Goal: Navigation & Orientation: Find specific page/section

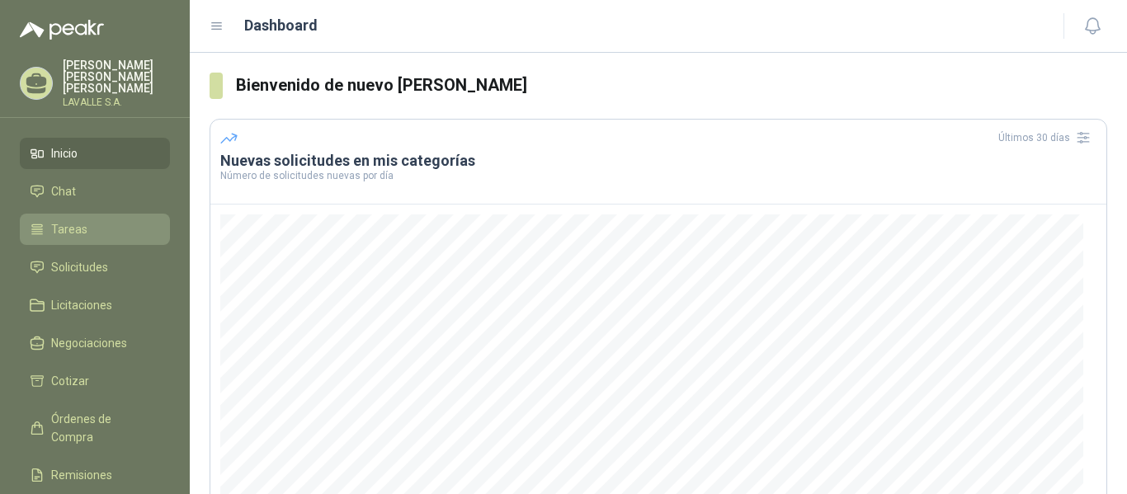
scroll to position [249, 0]
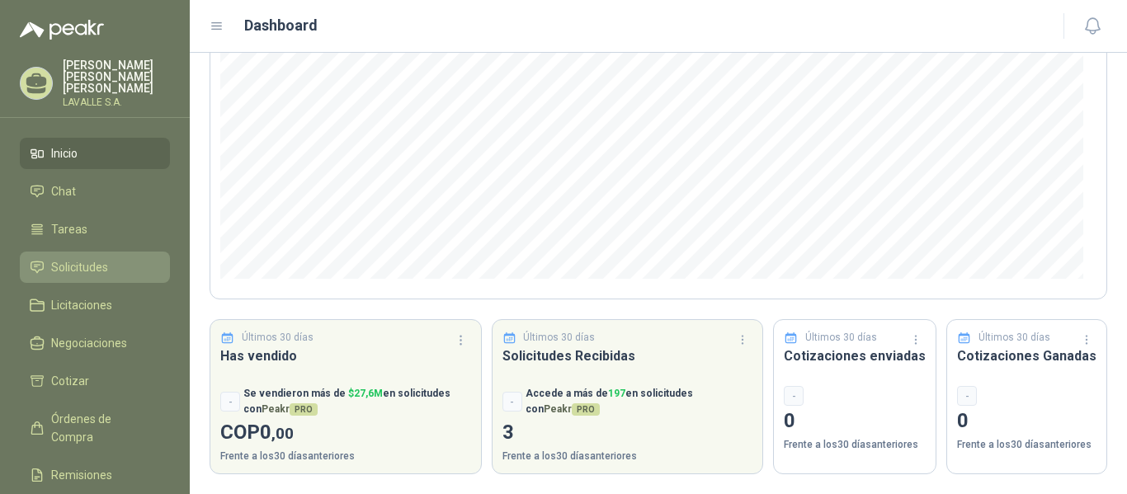
click at [69, 259] on span "Solicitudes" at bounding box center [79, 267] width 57 height 18
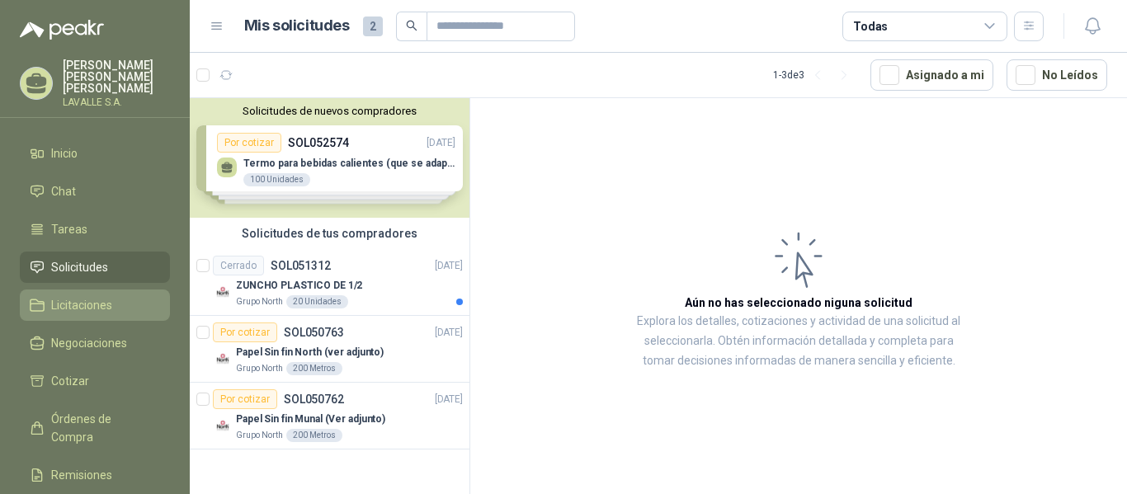
click at [83, 296] on span "Licitaciones" at bounding box center [81, 305] width 61 height 18
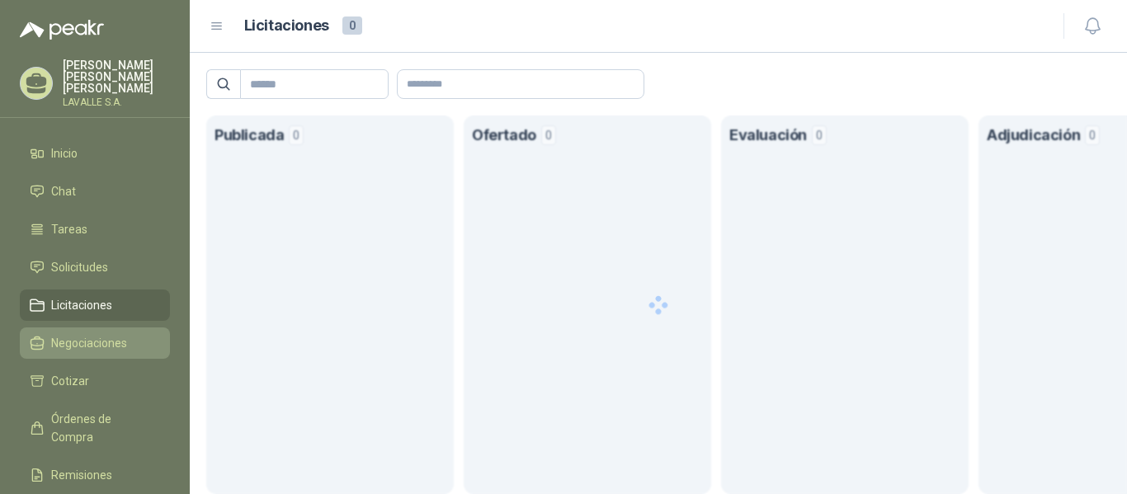
click at [85, 334] on span "Negociaciones" at bounding box center [89, 343] width 76 height 18
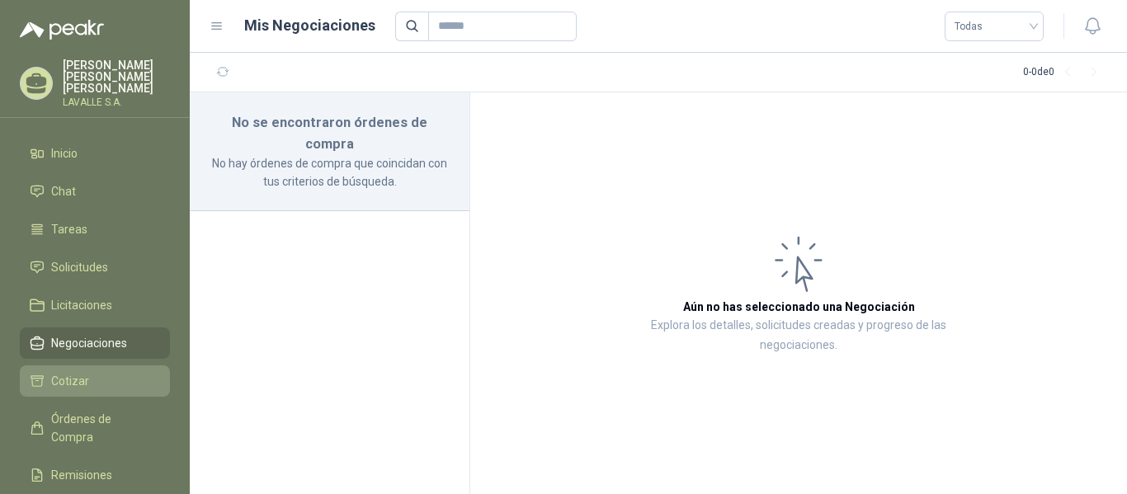
click at [63, 376] on span "Cotizar" at bounding box center [70, 381] width 38 height 18
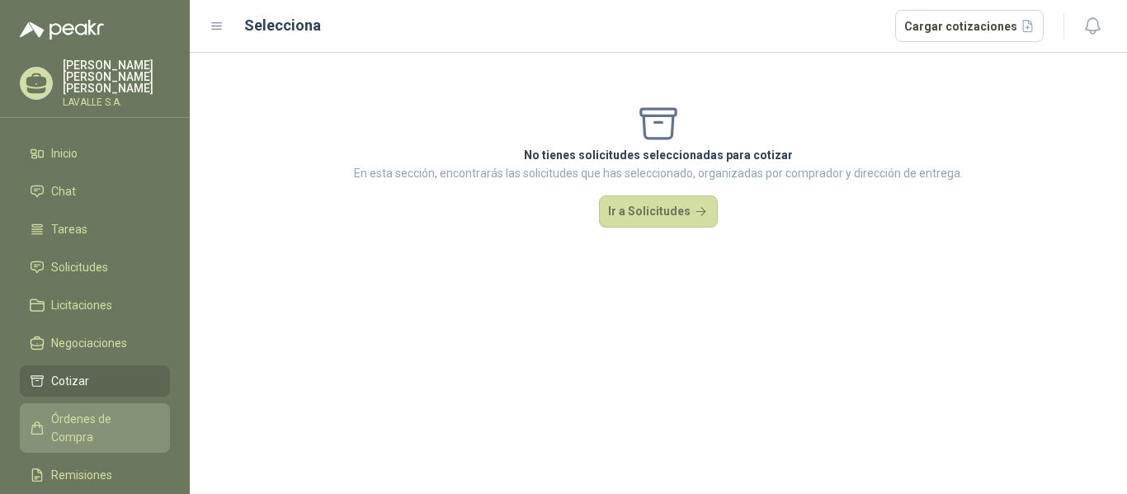
click at [68, 404] on link "Órdenes de Compra" at bounding box center [95, 429] width 150 height 50
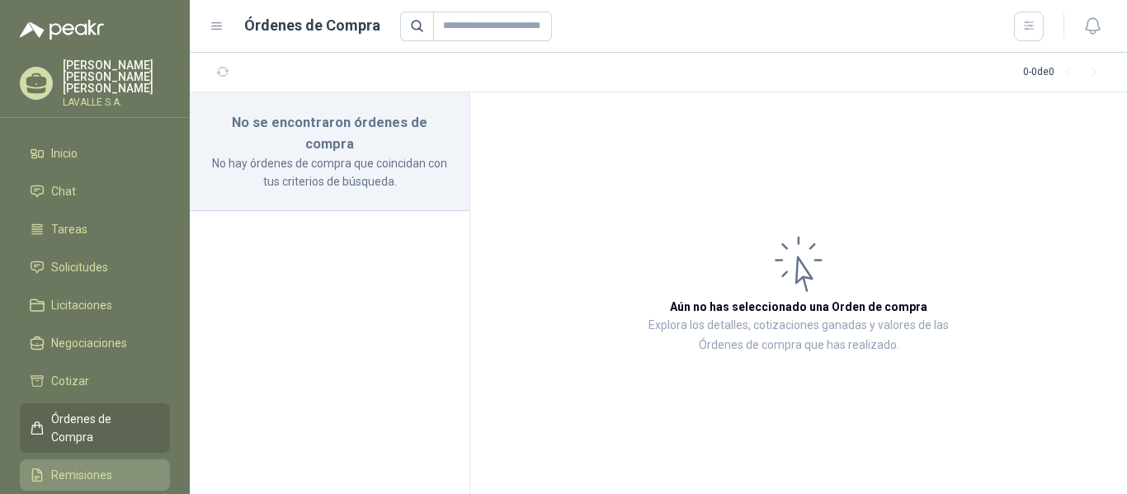
click at [73, 466] on span "Remisiones" at bounding box center [81, 475] width 61 height 18
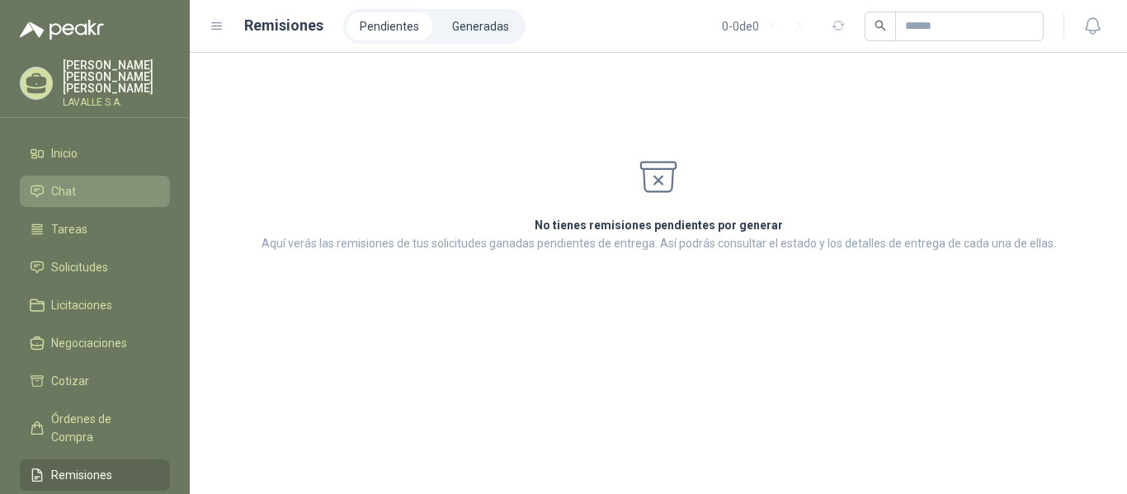
click at [66, 183] on span "Chat" at bounding box center [63, 191] width 25 height 18
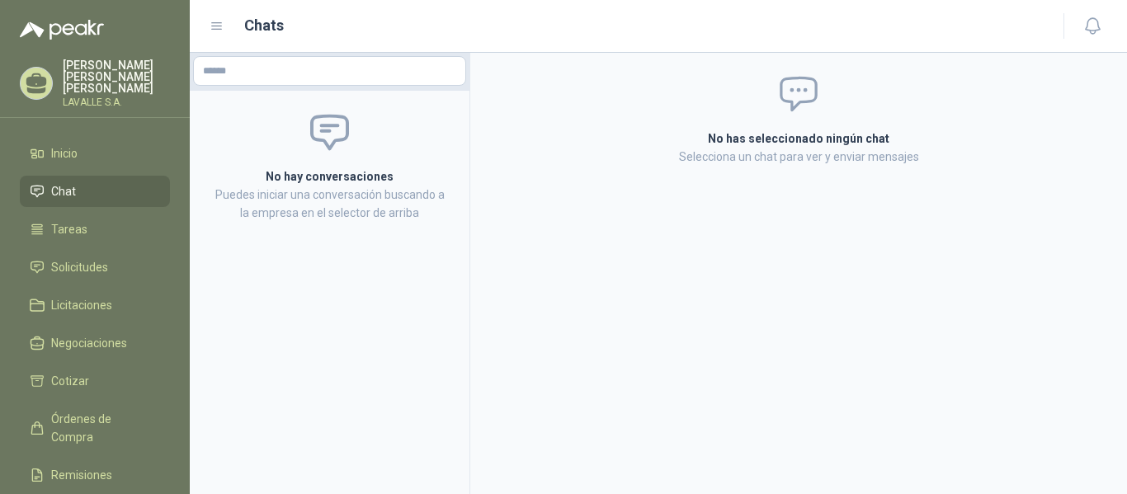
click at [84, 201] on ul "Inicio Chat Tareas Solicitudes Licitaciones Negociaciones Cotizar Órdenes de Co…" at bounding box center [95, 356] width 190 height 436
click at [83, 220] on span "Tareas" at bounding box center [69, 229] width 36 height 18
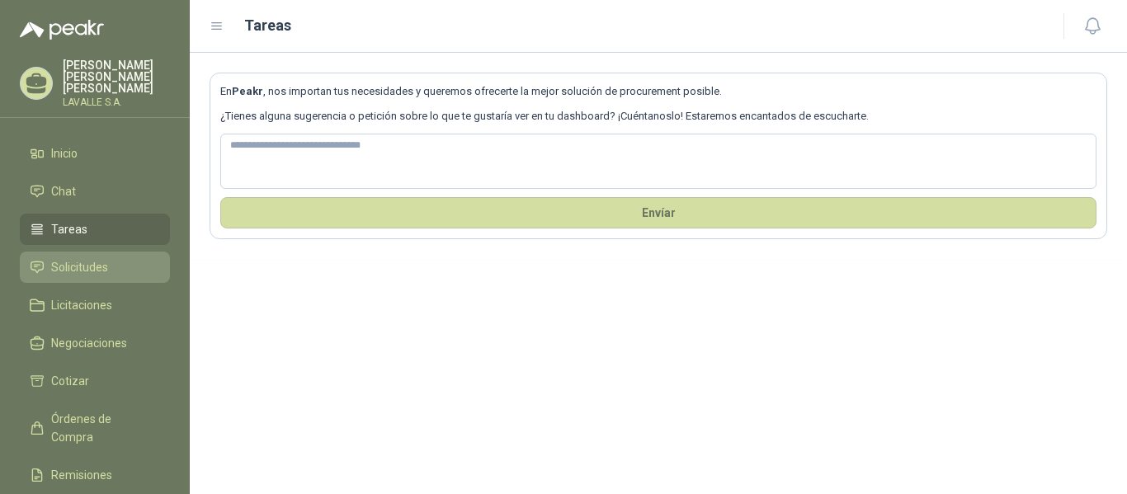
click at [63, 258] on span "Solicitudes" at bounding box center [79, 267] width 57 height 18
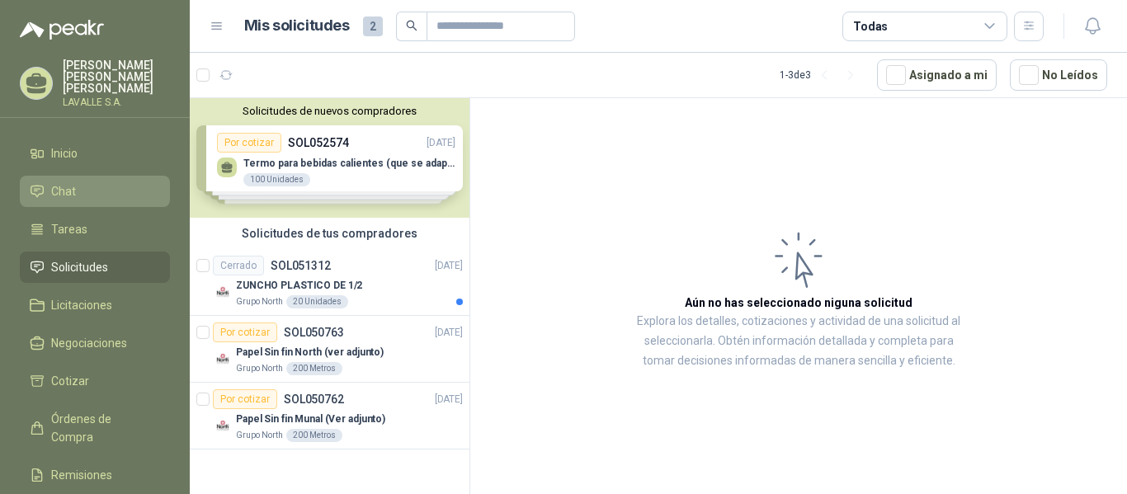
click at [78, 182] on li "Chat" at bounding box center [95, 191] width 130 height 18
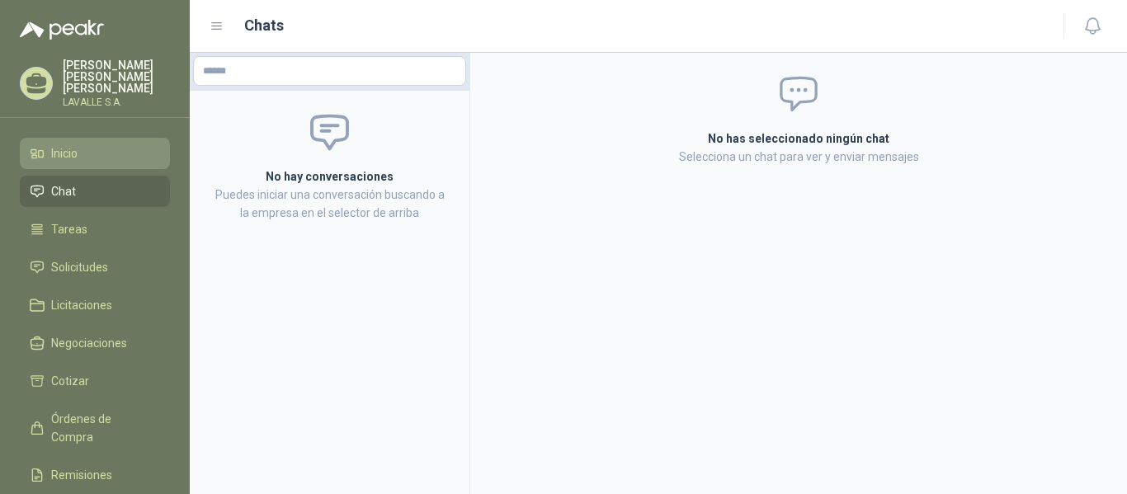
click at [54, 144] on span "Inicio" at bounding box center [64, 153] width 26 height 18
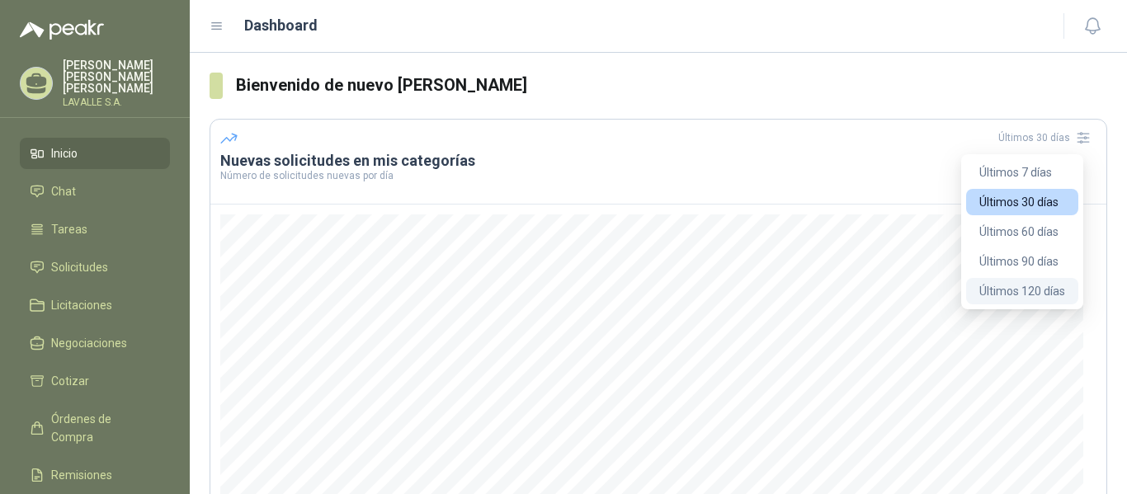
click at [1024, 302] on button "Últimos 120 días" at bounding box center [1022, 291] width 112 height 26
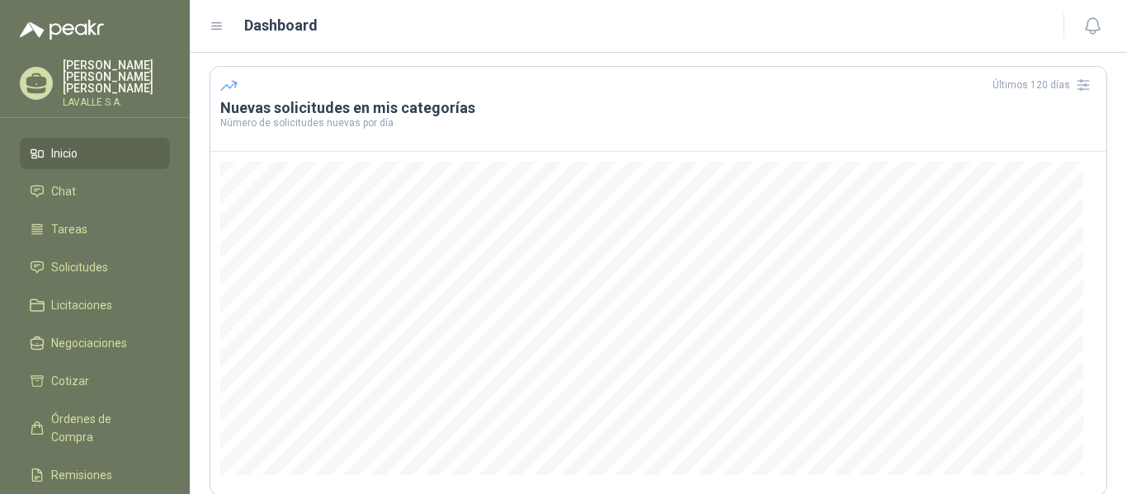
scroll to position [83, 0]
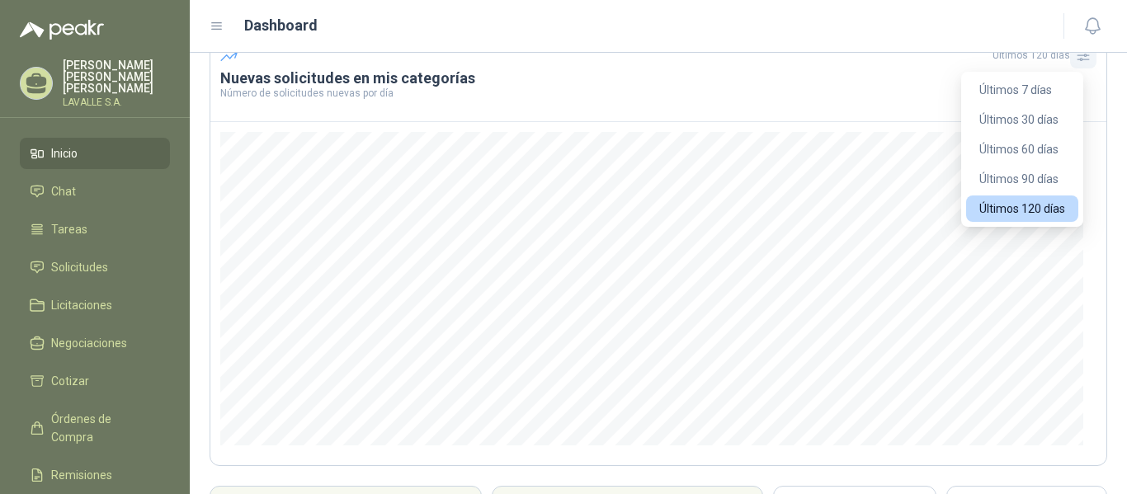
click at [1070, 60] on button "button" at bounding box center [1083, 55] width 26 height 26
click at [1049, 111] on button "Últimos 30 días" at bounding box center [1022, 119] width 112 height 26
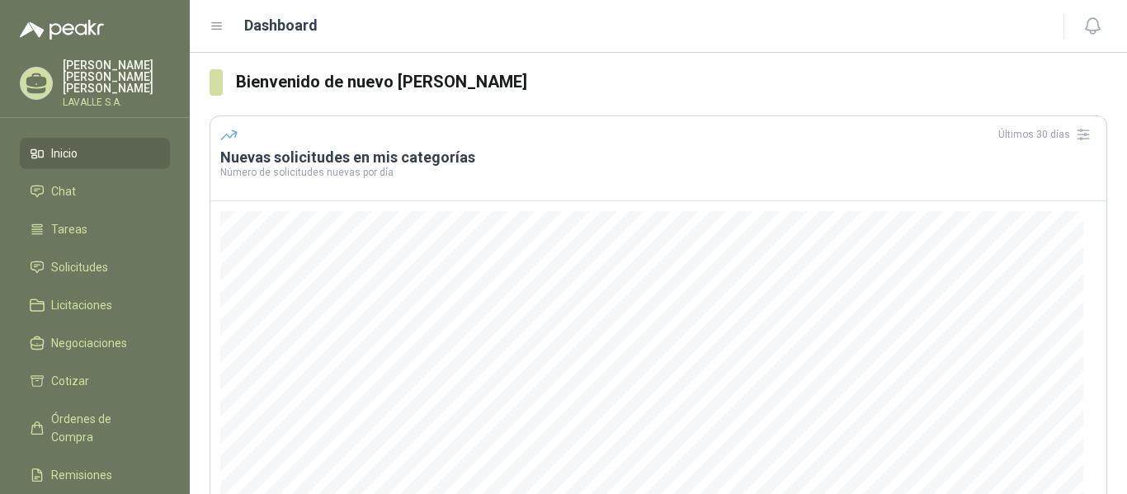
scroll to position [0, 0]
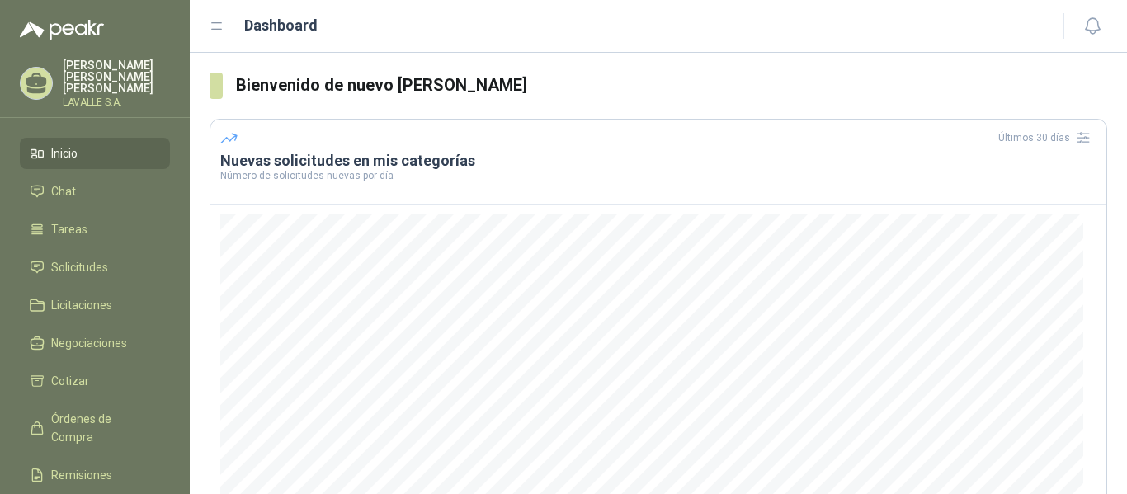
click at [73, 71] on p "[PERSON_NAME]" at bounding box center [116, 76] width 107 height 35
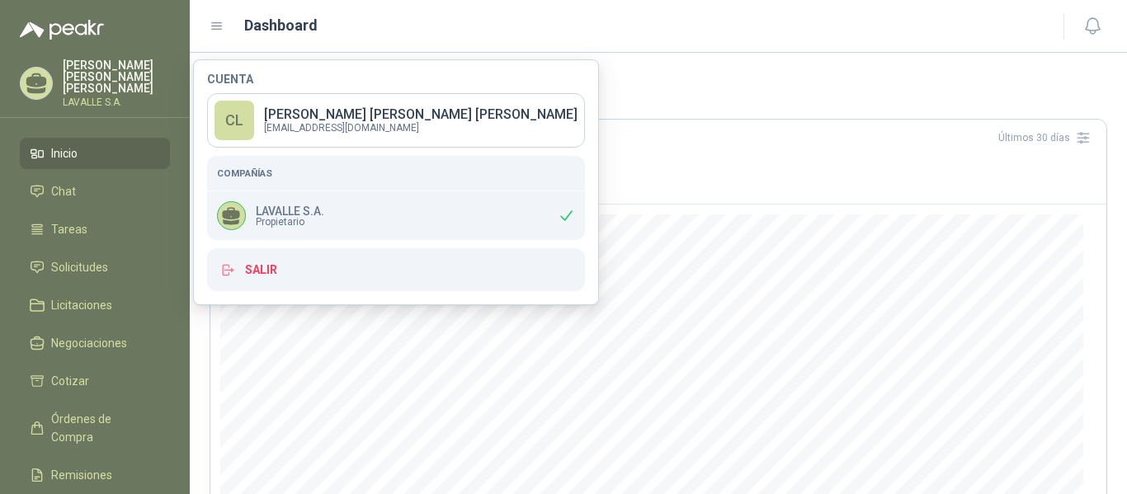
click at [103, 78] on p "[PERSON_NAME]" at bounding box center [116, 76] width 107 height 35
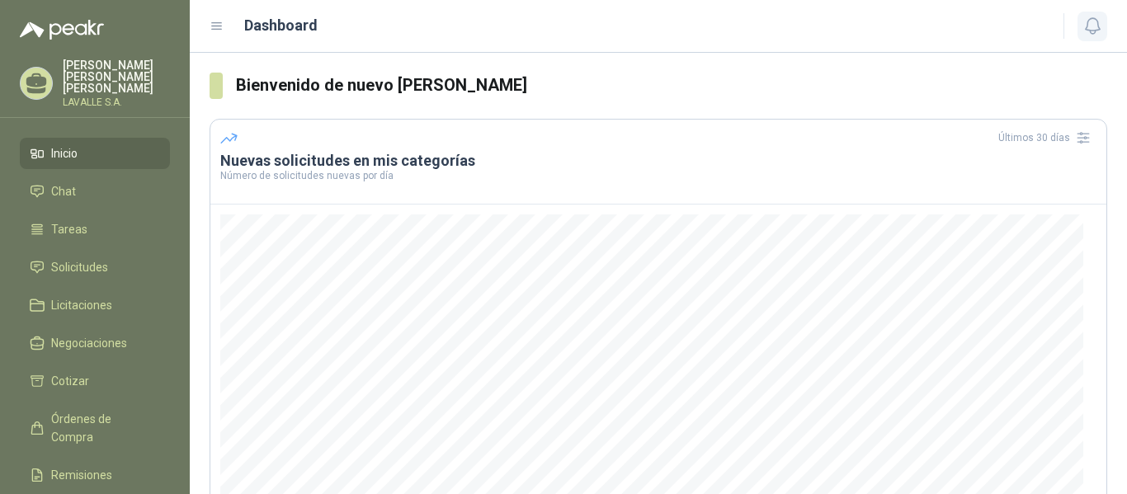
click at [1101, 17] on icon "button" at bounding box center [1093, 26] width 21 height 21
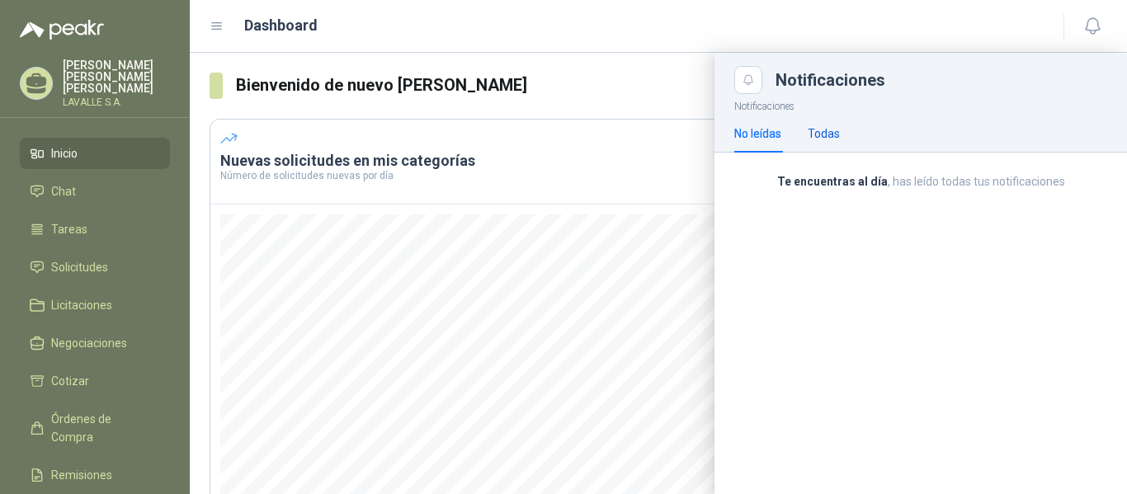
click at [818, 140] on div "Todas" at bounding box center [824, 134] width 32 height 18
click at [748, 133] on div "No leídas" at bounding box center [757, 134] width 47 height 18
click at [1096, 28] on icon "button" at bounding box center [1093, 26] width 21 height 21
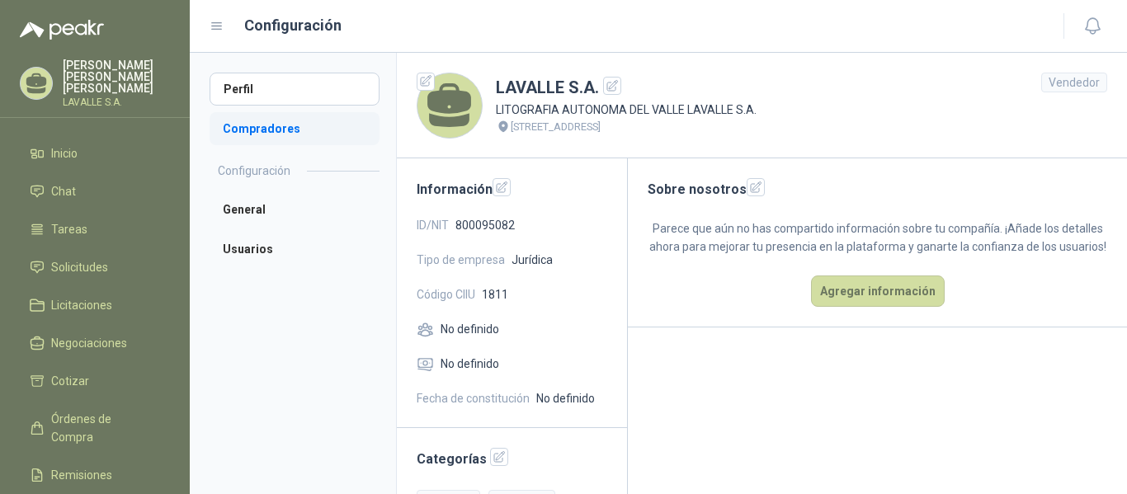
click at [254, 133] on li "Compradores" at bounding box center [295, 128] width 170 height 33
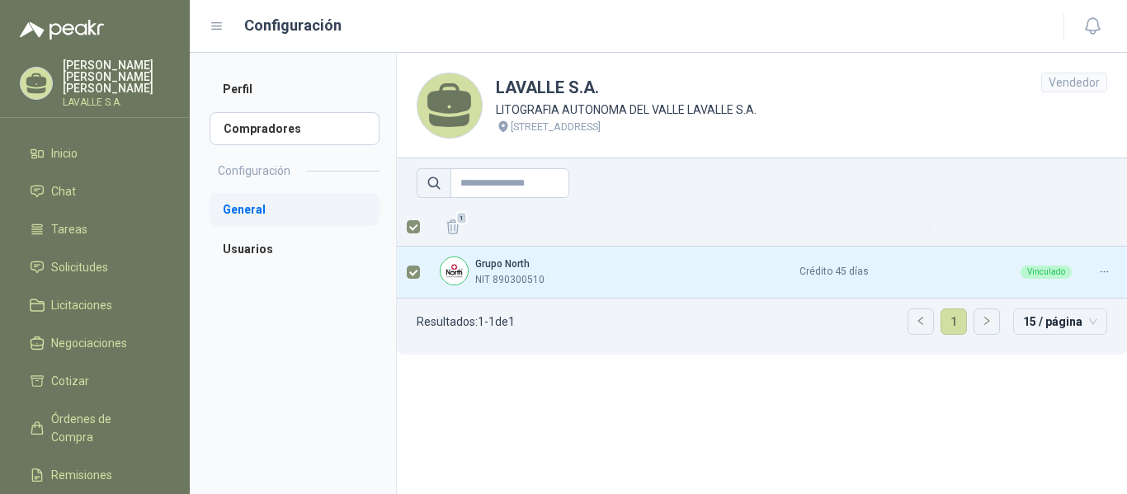
click at [251, 217] on li "General" at bounding box center [295, 209] width 170 height 33
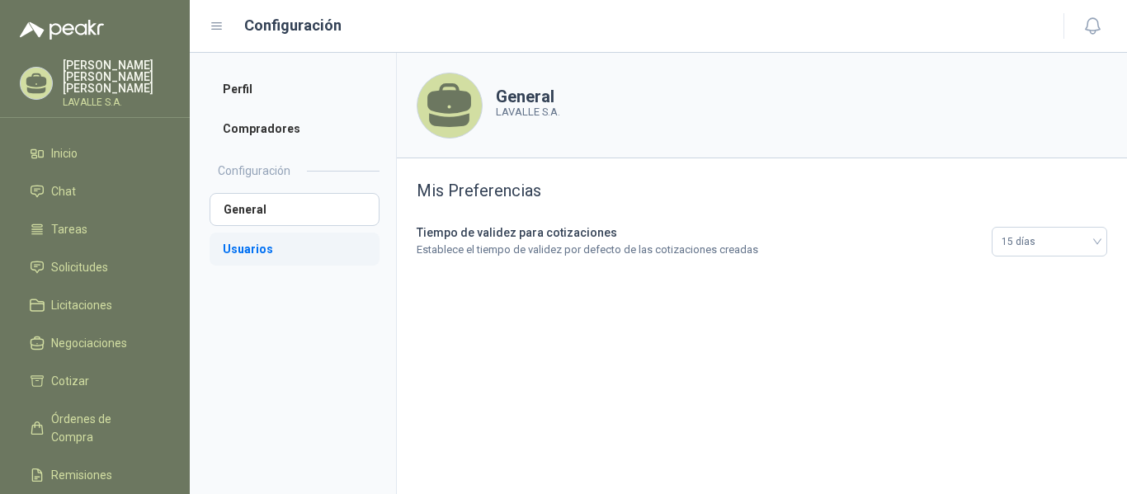
click at [256, 253] on li "Usuarios" at bounding box center [295, 249] width 170 height 33
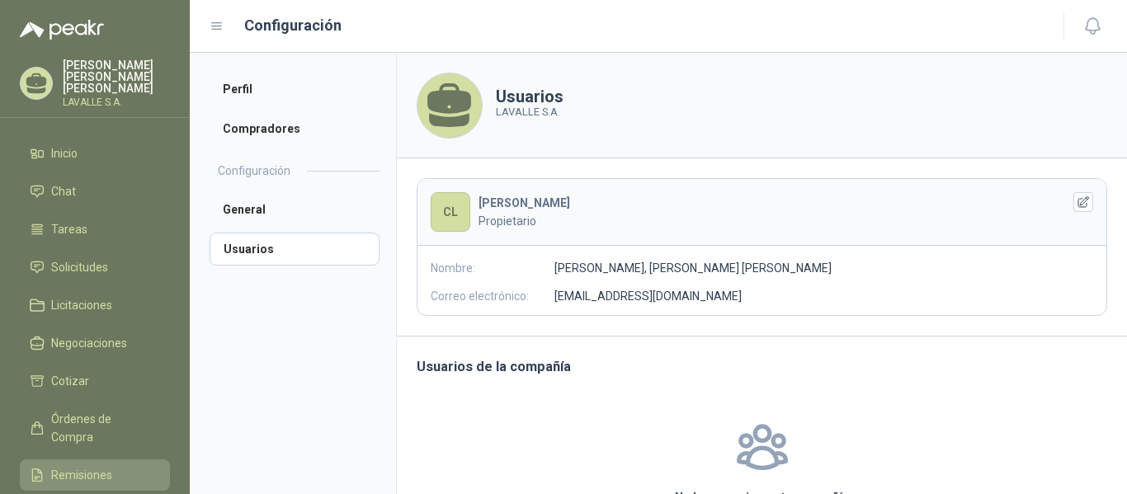
click at [87, 466] on span "Remisiones" at bounding box center [81, 475] width 61 height 18
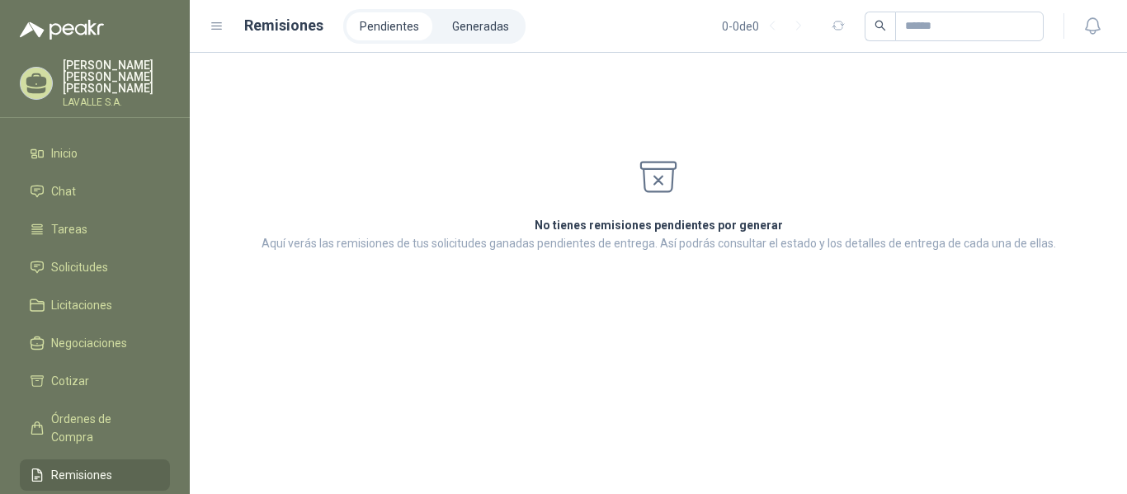
click at [75, 467] on ul "Inicio Chat Tareas Solicitudes Licitaciones Negociaciones Cotizar Órdenes de Co…" at bounding box center [95, 356] width 190 height 436
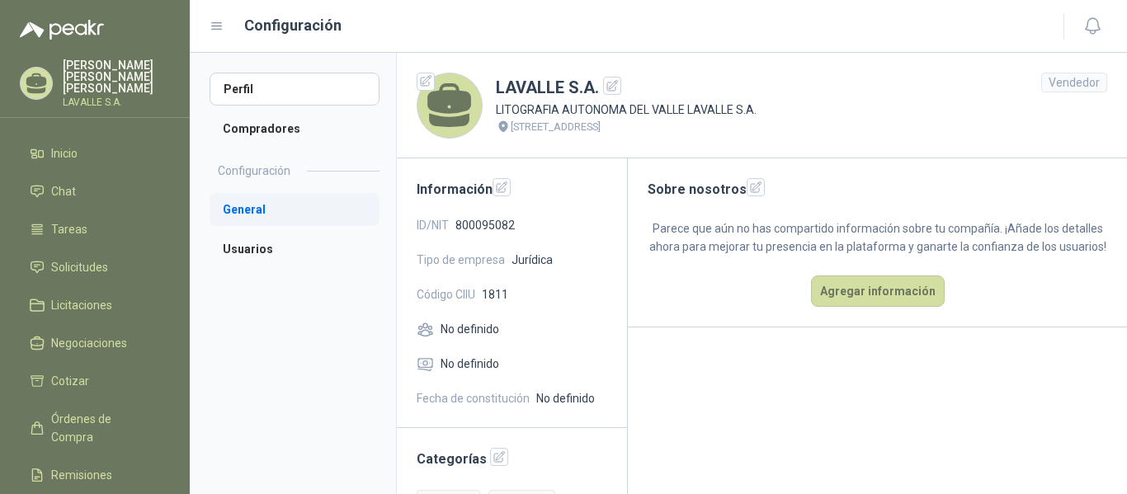
click at [258, 215] on li "General" at bounding box center [295, 209] width 170 height 33
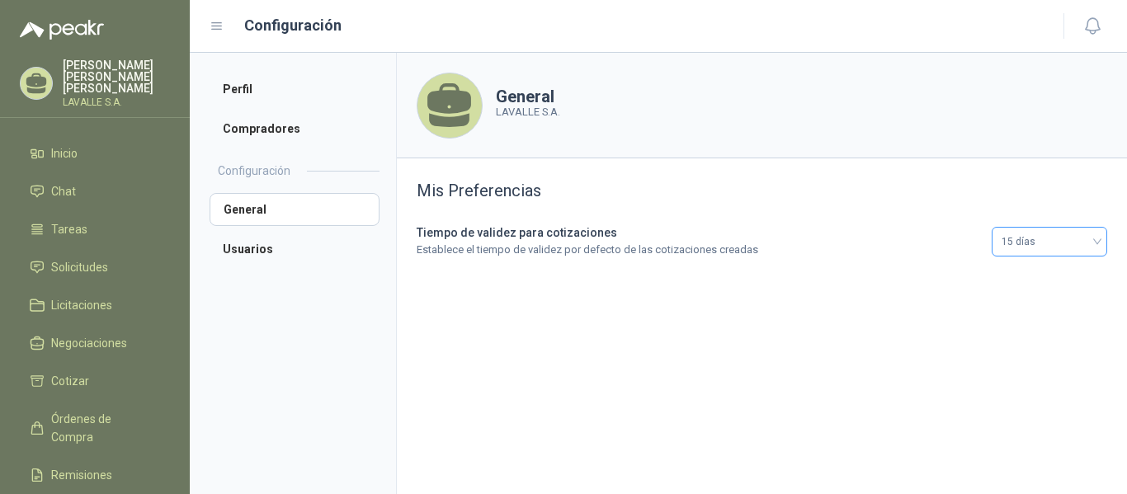
click at [1088, 239] on span "15 días" at bounding box center [1050, 241] width 96 height 25
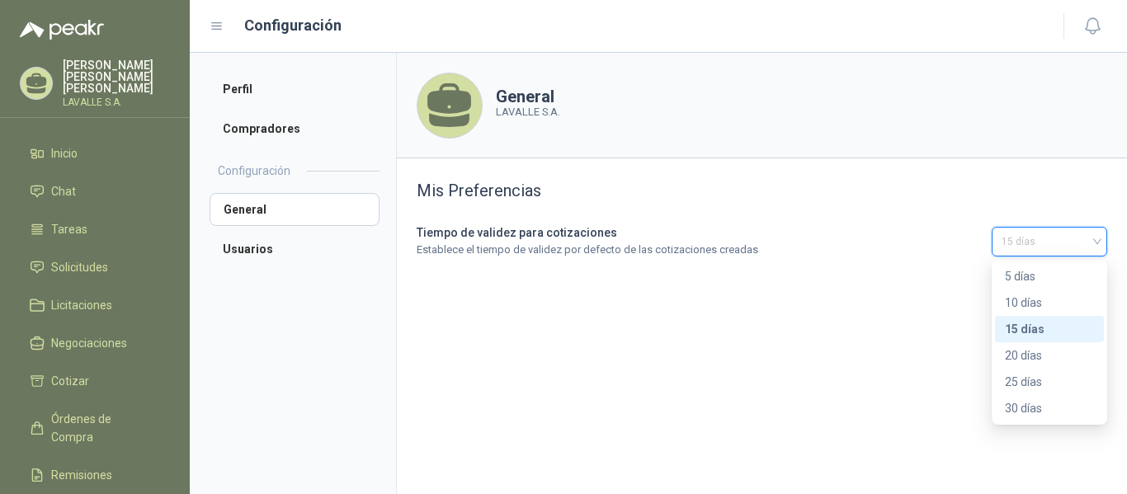
click at [1088, 239] on span "15 días" at bounding box center [1050, 241] width 96 height 25
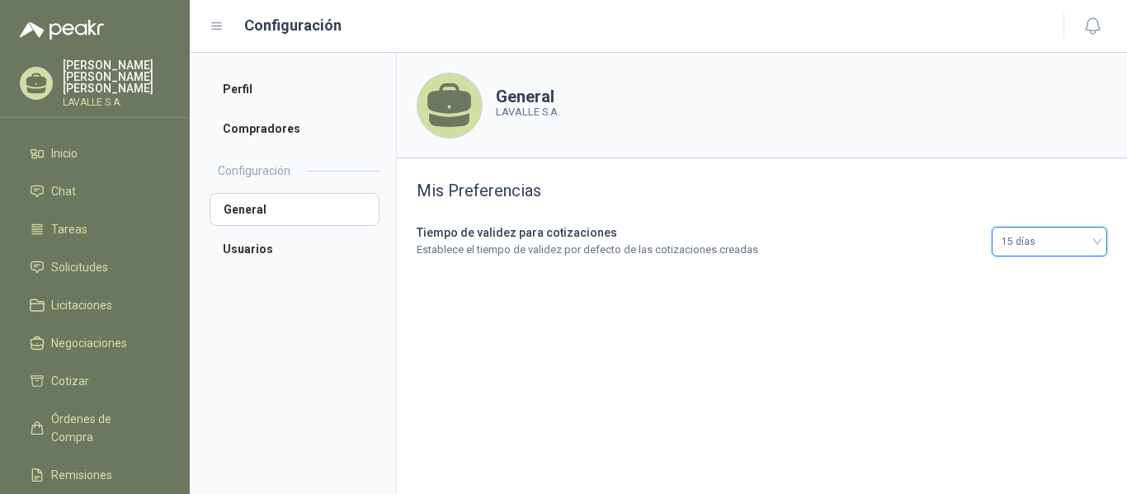
click at [259, 170] on h2 "Configuración" at bounding box center [254, 171] width 73 height 18
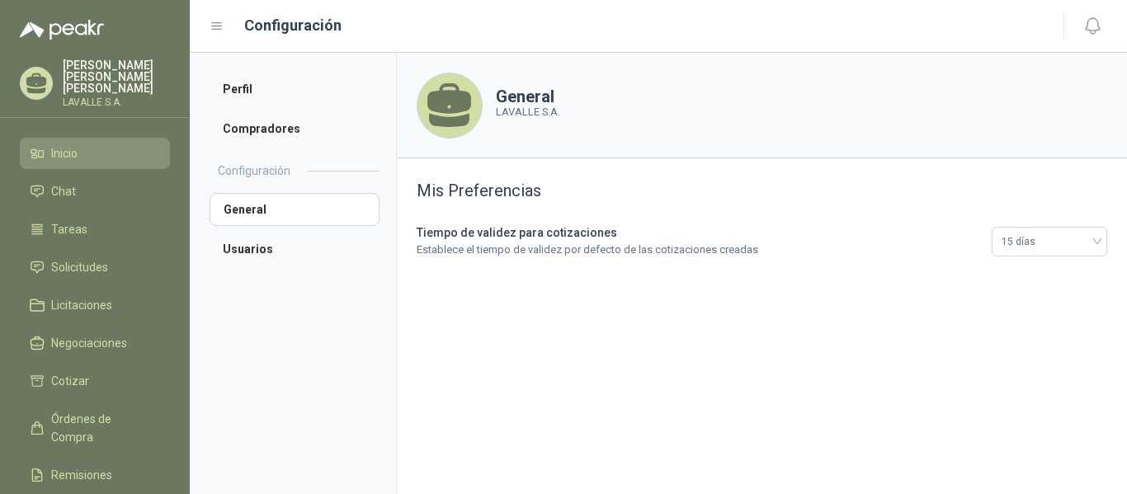
click at [65, 144] on span "Inicio" at bounding box center [64, 153] width 26 height 18
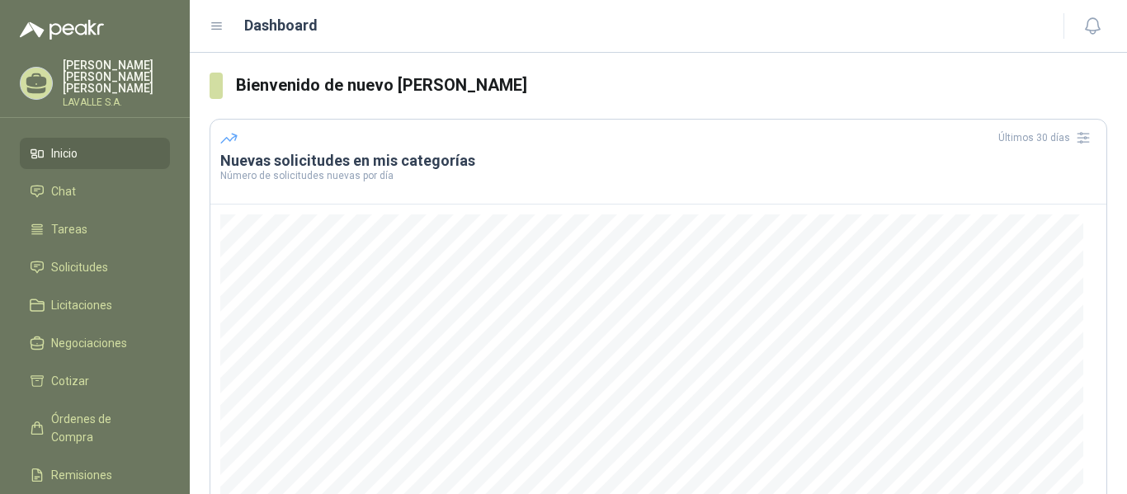
click at [69, 73] on p "[PERSON_NAME]" at bounding box center [116, 76] width 107 height 35
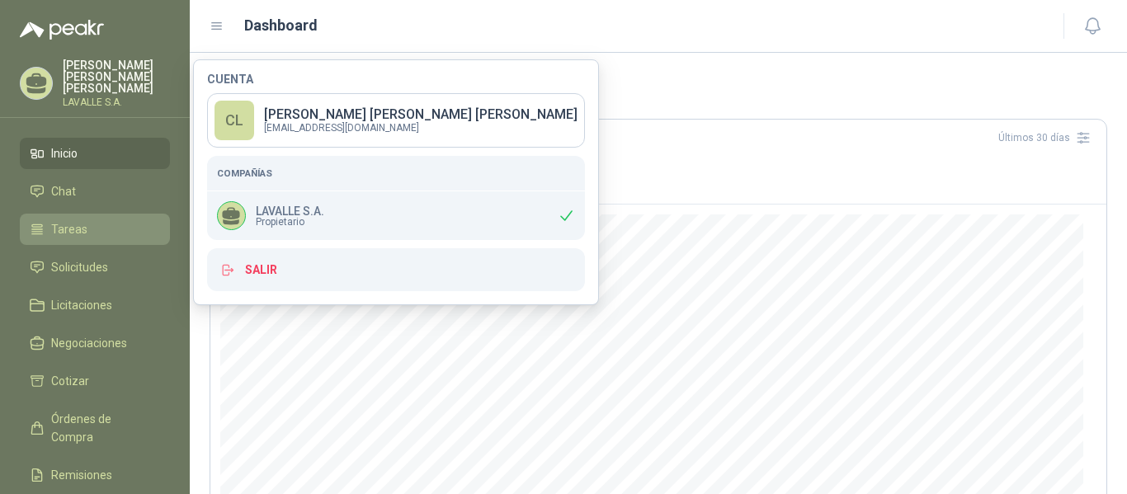
click at [78, 223] on span "Tareas" at bounding box center [69, 229] width 36 height 18
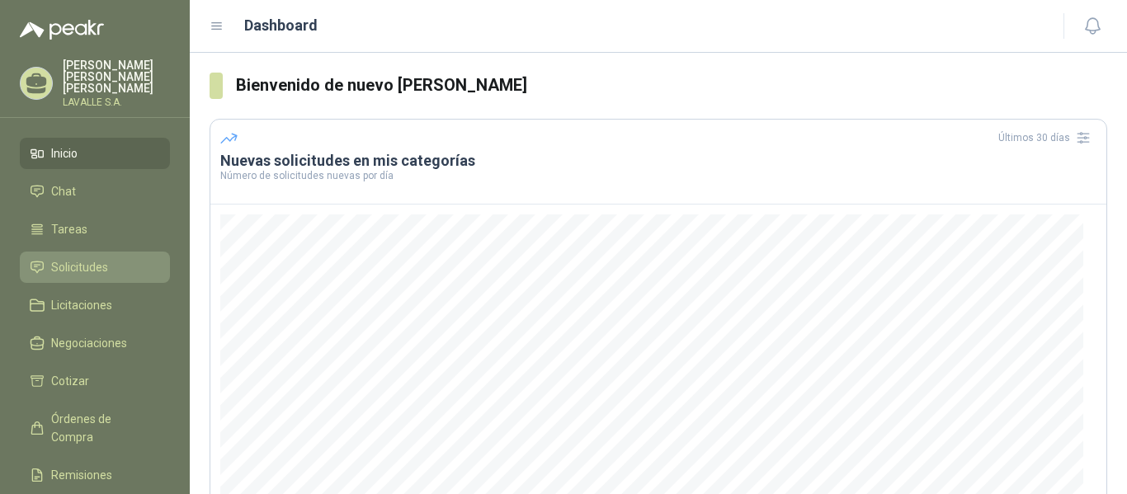
click at [78, 268] on link "Solicitudes" at bounding box center [95, 267] width 150 height 31
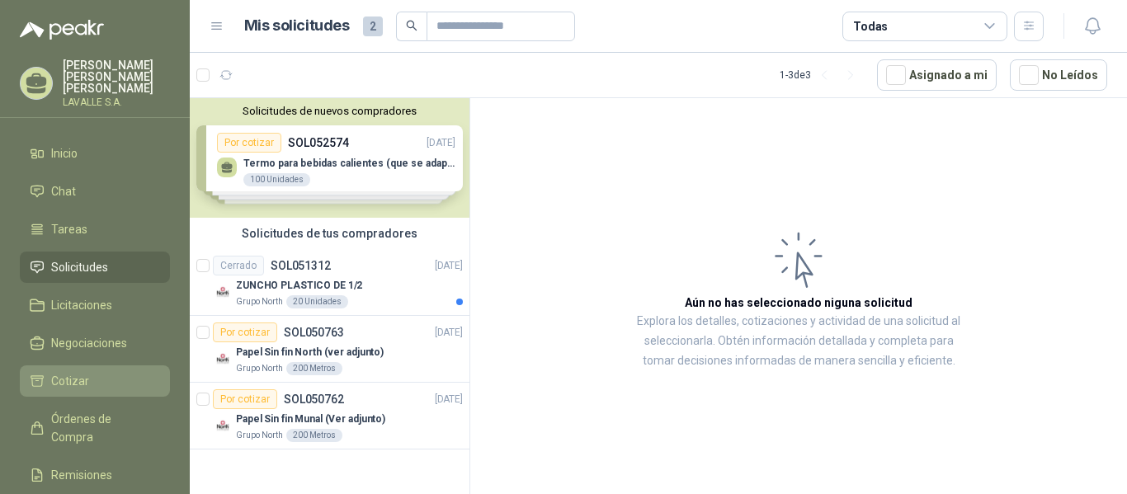
click at [67, 383] on link "Cotizar" at bounding box center [95, 381] width 150 height 31
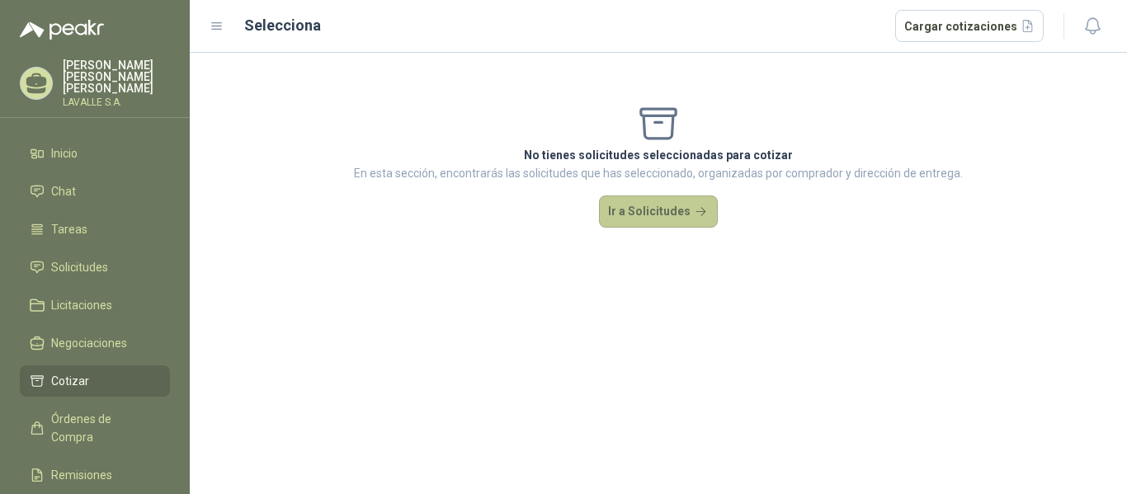
click at [672, 221] on button "Ir a Solicitudes" at bounding box center [658, 212] width 119 height 33
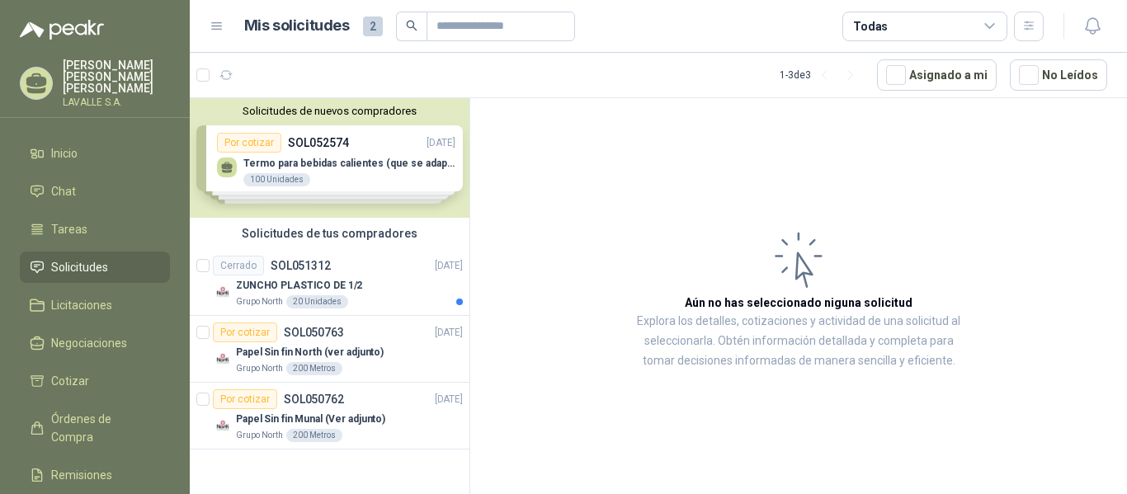
click at [382, 176] on div "Solicitudes de nuevos compradores Por cotizar SOL052574 [DATE] Termo para bebid…" at bounding box center [330, 158] width 280 height 120
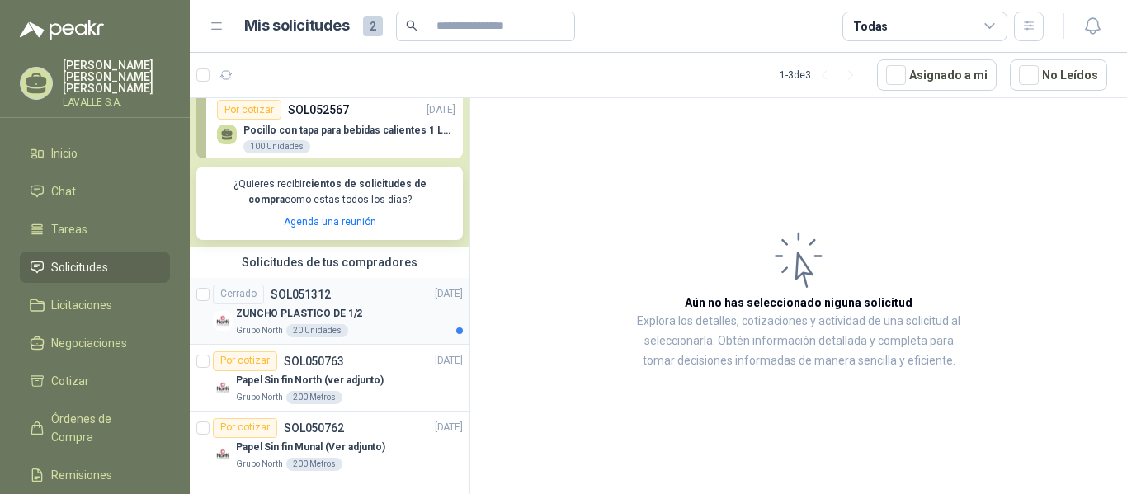
scroll to position [258, 0]
click at [1060, 81] on button "No Leídos" at bounding box center [1058, 74] width 97 height 31
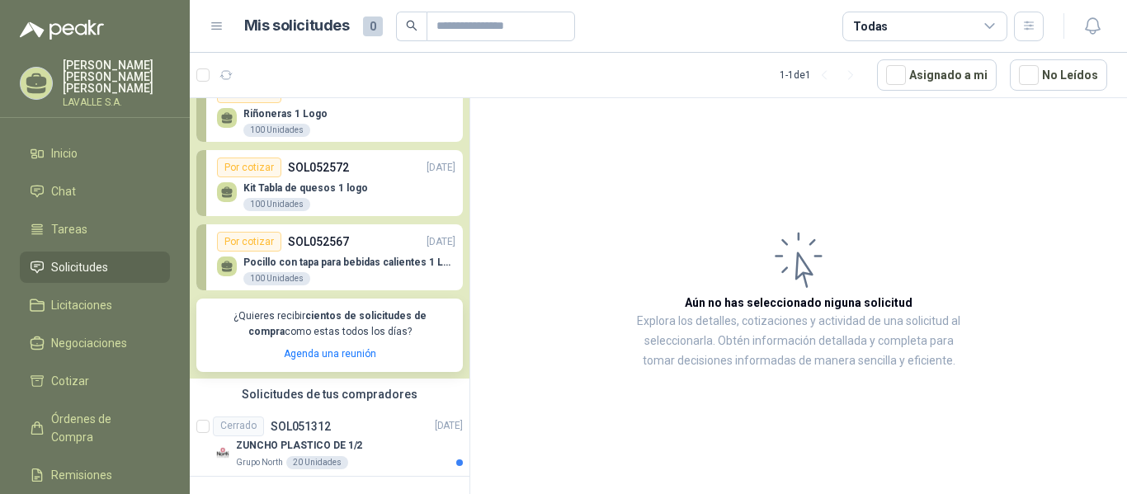
scroll to position [125, 0]
click at [963, 78] on button "Asignado a mi" at bounding box center [937, 74] width 120 height 31
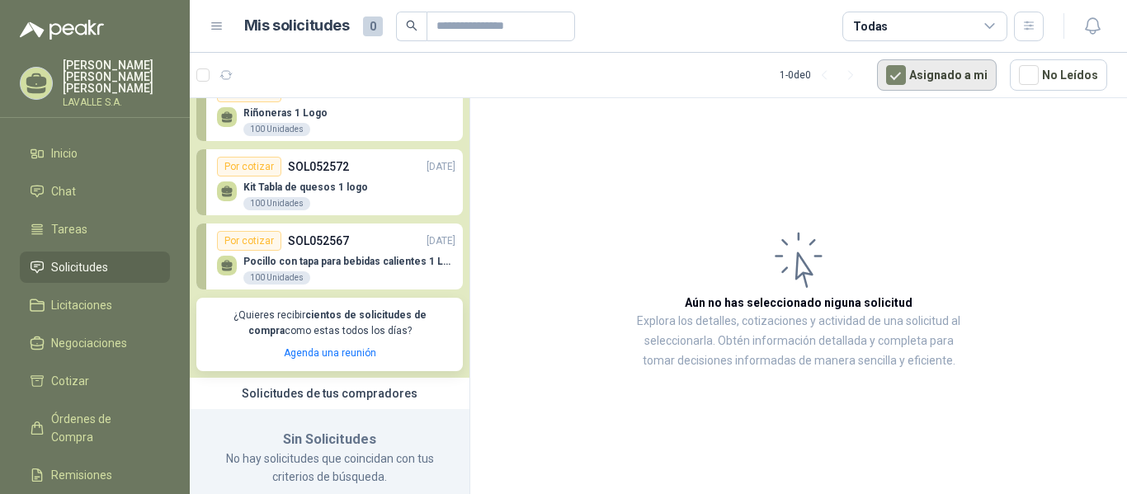
click at [963, 77] on button "Asignado a mi" at bounding box center [937, 74] width 120 height 31
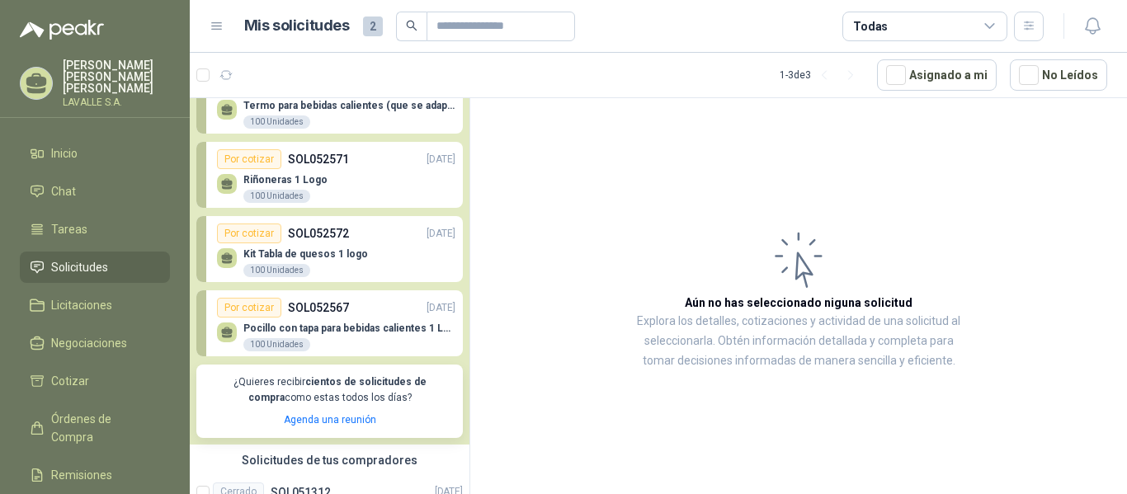
scroll to position [0, 0]
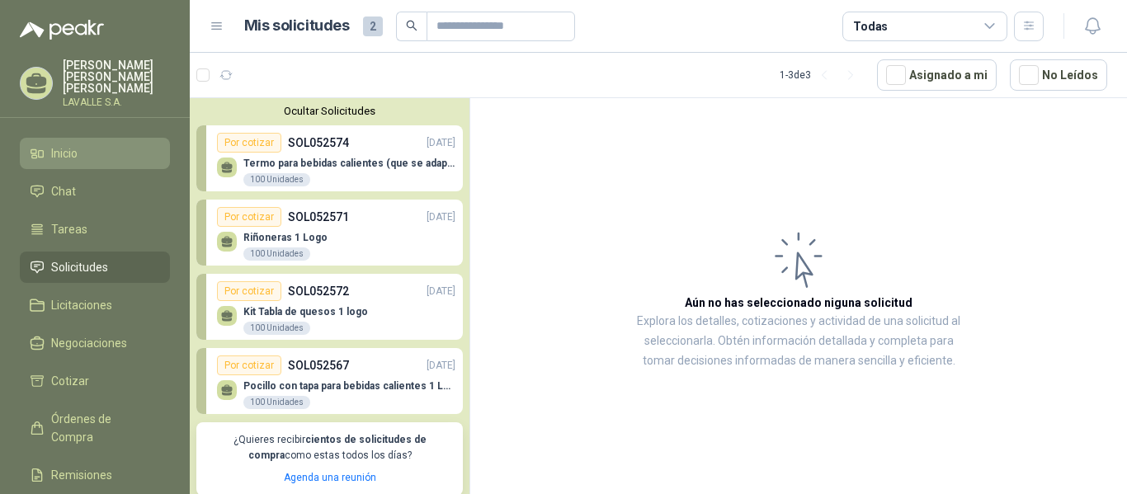
click at [64, 144] on span "Inicio" at bounding box center [64, 153] width 26 height 18
